Goal: Transaction & Acquisition: Purchase product/service

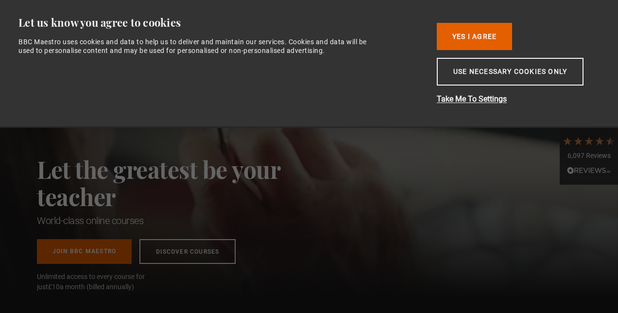
click at [468, 29] on button "Yes I Agree" at bounding box center [474, 36] width 75 height 27
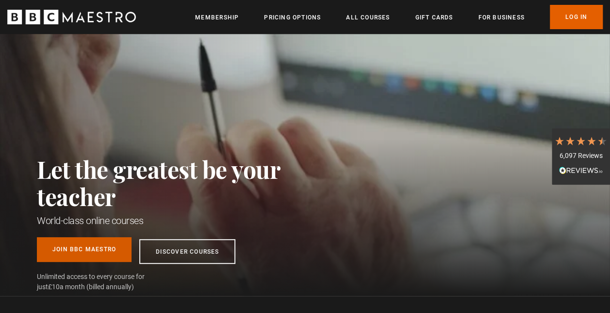
click at [57, 261] on link "Join BBC Maestro" at bounding box center [84, 249] width 95 height 25
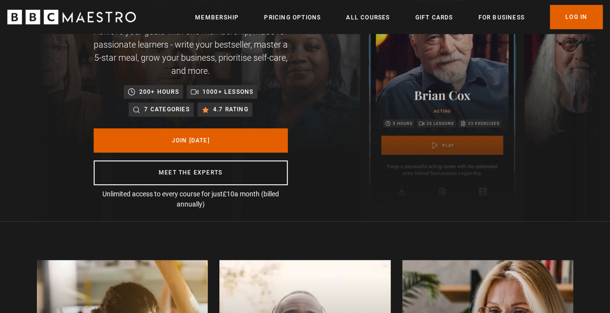
scroll to position [108, 0]
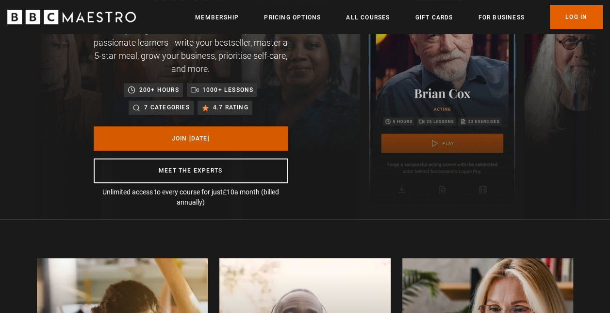
click at [187, 143] on link "Join Today" at bounding box center [191, 138] width 194 height 24
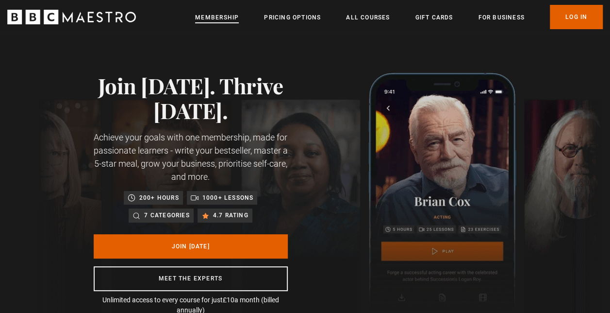
click at [228, 13] on link "Membership" at bounding box center [217, 18] width 44 height 10
drag, startPoint x: 285, startPoint y: 16, endPoint x: 264, endPoint y: 15, distance: 20.4
click at [264, 15] on link "Pricing Options" at bounding box center [292, 18] width 57 height 10
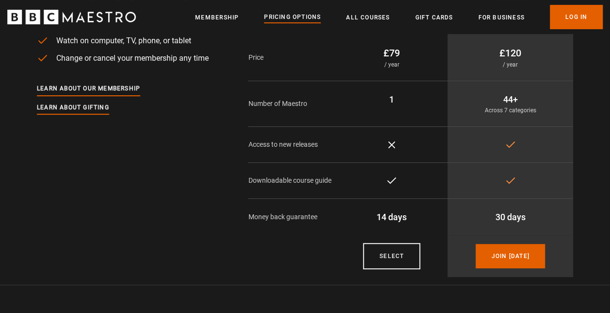
scroll to position [78, 0]
click at [386, 257] on link "Select" at bounding box center [391, 255] width 57 height 26
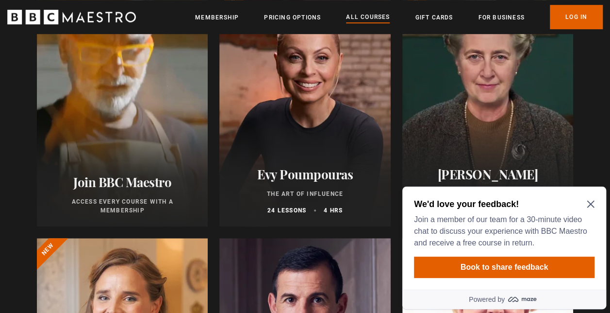
scroll to position [313, 0]
click at [589, 198] on h2 "We'd love your feedback!" at bounding box center [502, 204] width 177 height 12
drag, startPoint x: 195, startPoint y: 21, endPoint x: 419, endPoint y: 144, distance: 255.6
click at [419, 144] on div at bounding box center [488, 110] width 171 height 233
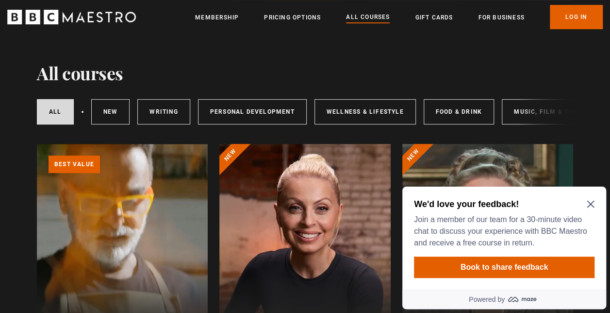
scroll to position [165, 0]
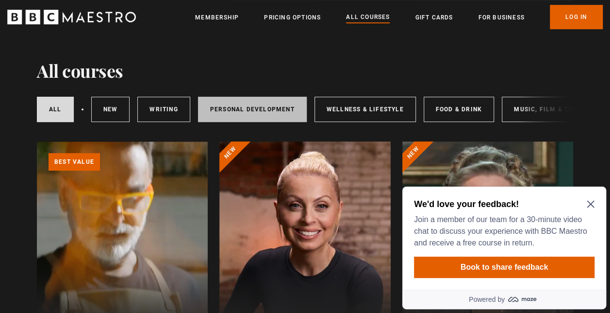
click at [233, 112] on link "Personal Development" at bounding box center [252, 109] width 109 height 25
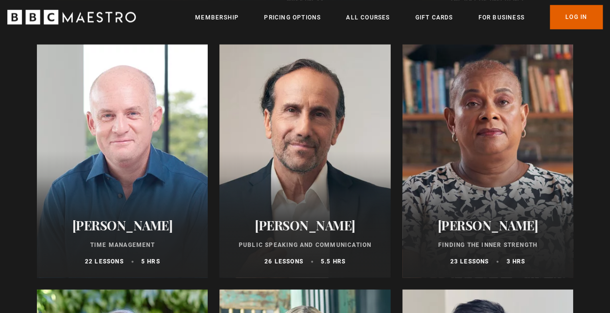
scroll to position [551, 0]
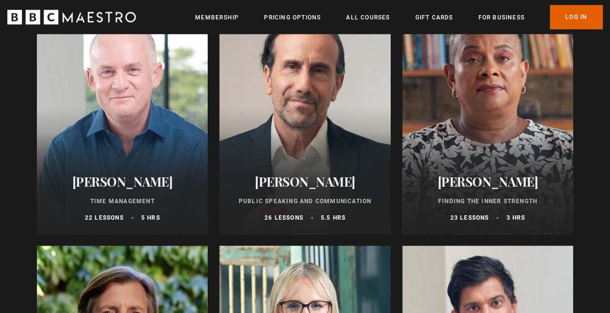
drag, startPoint x: 0, startPoint y: 0, endPoint x: 276, endPoint y: 166, distance: 321.9
click at [276, 166] on div "[PERSON_NAME] Public Speaking and Communication 26 lessons 5.5 hrs" at bounding box center [304, 197] width 171 height 71
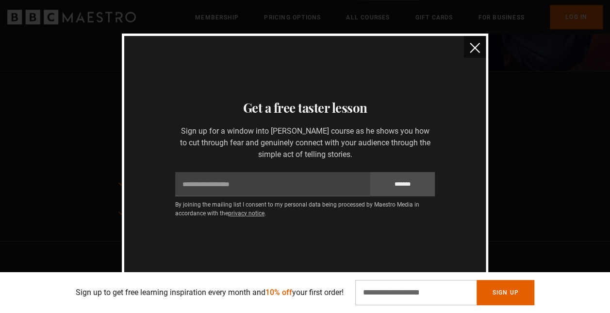
scroll to position [336, 0]
click at [474, 50] on img "close" at bounding box center [475, 48] width 10 height 10
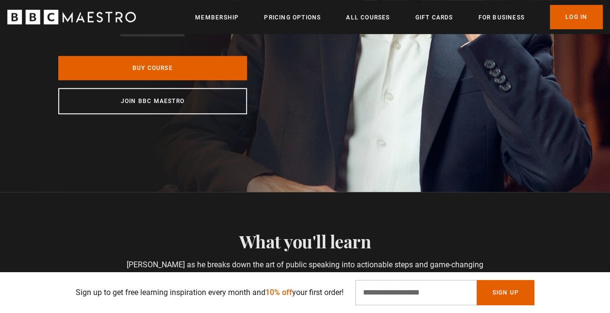
scroll to position [219, 0]
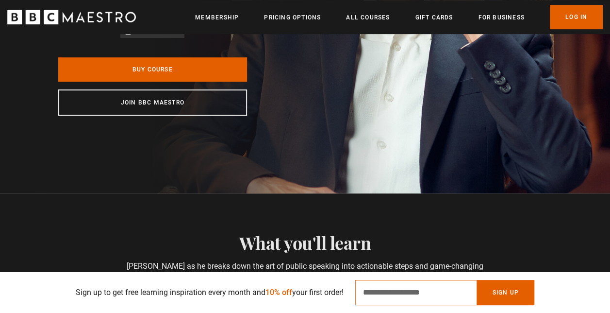
click at [420, 297] on input "Email Address" at bounding box center [415, 292] width 121 height 25
type input "**********"
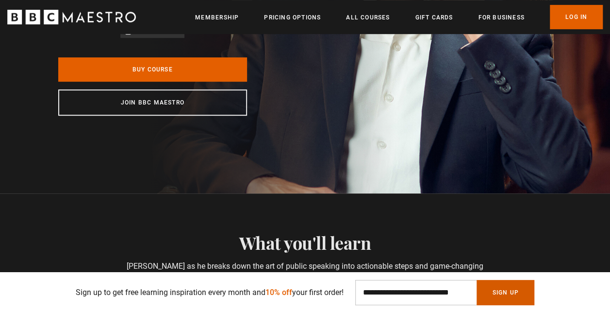
click at [495, 290] on button "Sign Up" at bounding box center [505, 292] width 57 height 25
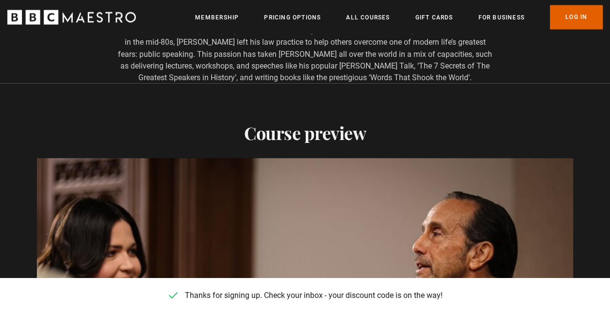
scroll to position [772, 0]
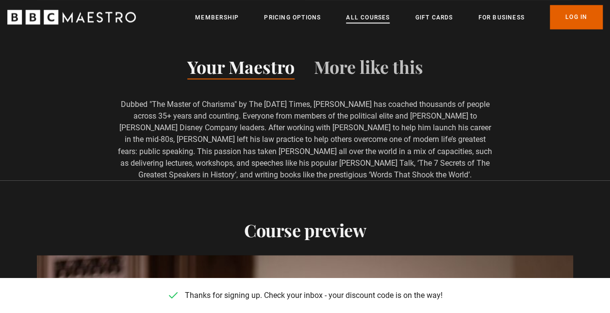
click at [366, 20] on link "All Courses" at bounding box center [368, 18] width 44 height 10
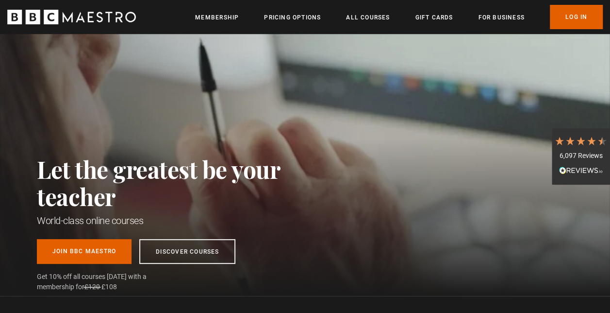
scroll to position [0, 122]
click at [41, 136] on div "Let the greatest be your teacher World-class online courses Join BBC Maestro Di…" at bounding box center [180, 165] width 286 height 262
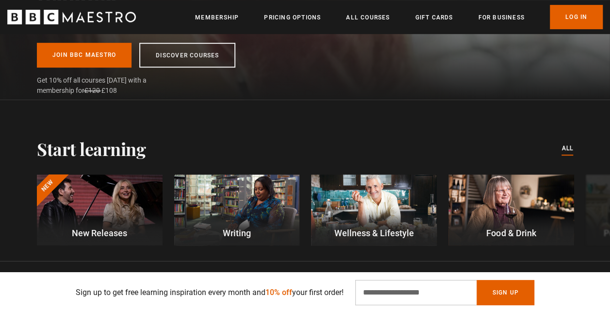
scroll to position [243, 0]
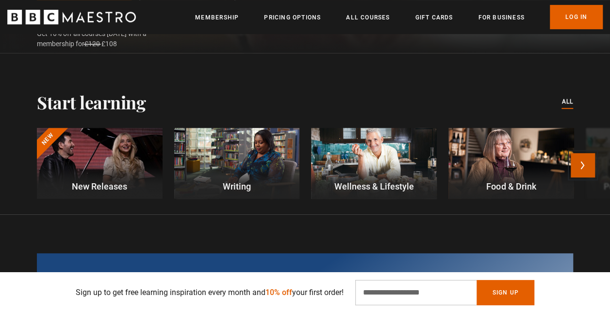
click at [586, 167] on button "Next" at bounding box center [583, 165] width 24 height 24
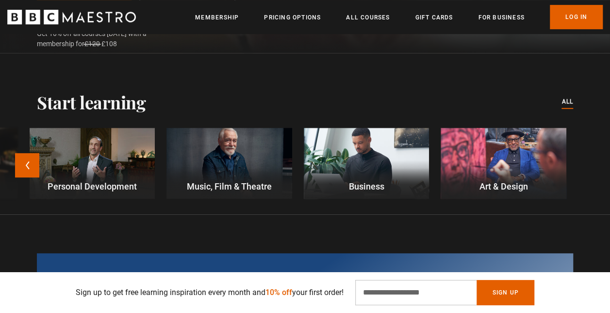
scroll to position [0, 244]
click at [118, 168] on div at bounding box center [93, 163] width 126 height 70
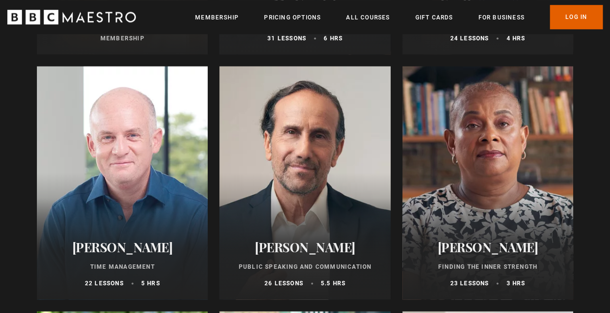
scroll to position [486, 0]
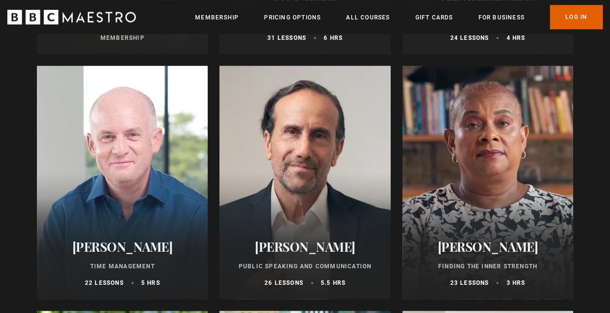
click at [319, 204] on div at bounding box center [304, 182] width 171 height 233
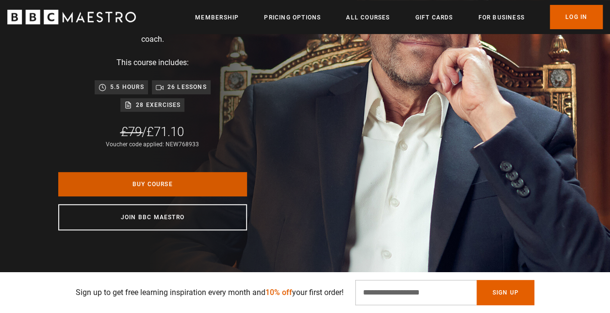
click at [157, 182] on link "Buy Course" at bounding box center [152, 184] width 189 height 24
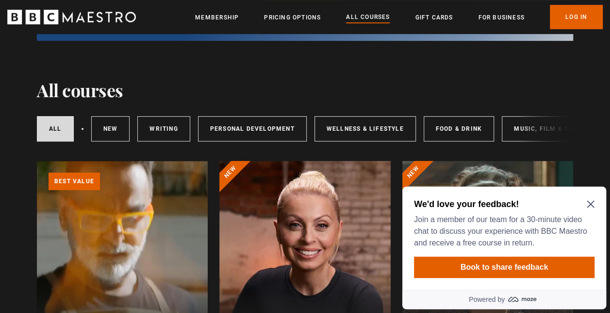
click at [591, 205] on icon "Close Maze Prompt" at bounding box center [590, 204] width 7 height 7
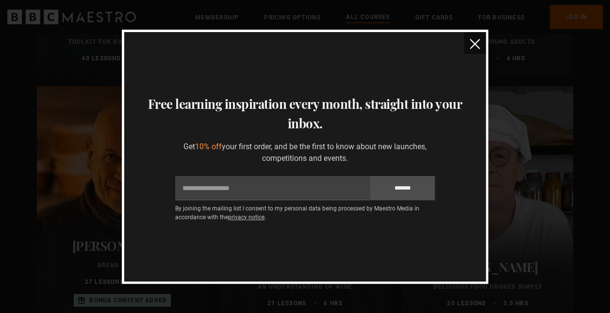
scroll to position [3399, 0]
click at [470, 45] on img "close" at bounding box center [475, 44] width 10 height 10
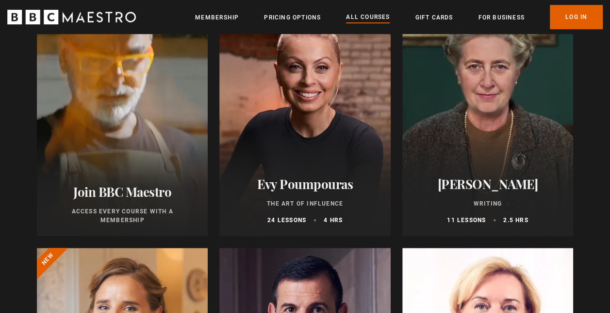
scroll to position [291, 0]
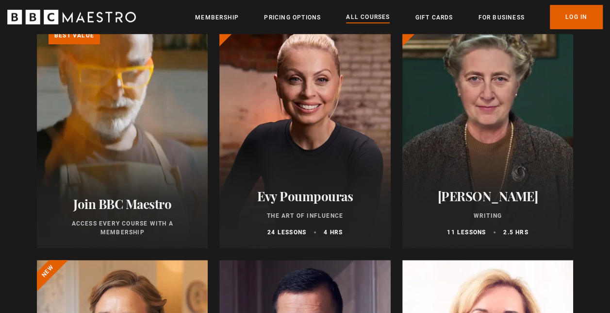
click at [345, 97] on div at bounding box center [304, 131] width 171 height 233
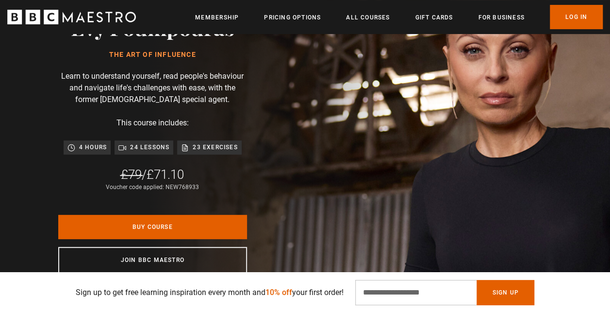
scroll to position [0, 244]
